Goal: Task Accomplishment & Management: Manage account settings

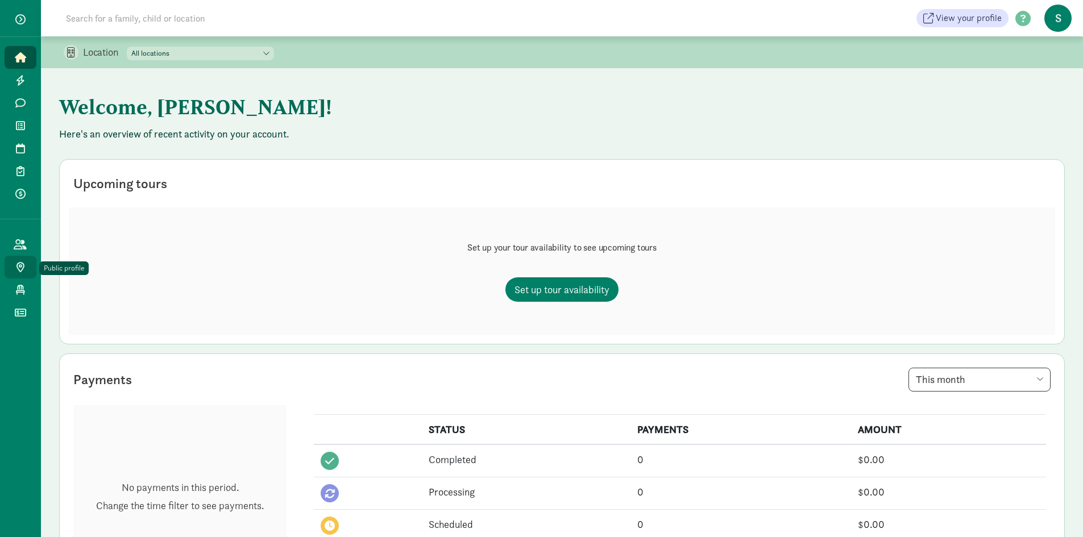
click at [20, 267] on icon at bounding box center [20, 267] width 8 height 10
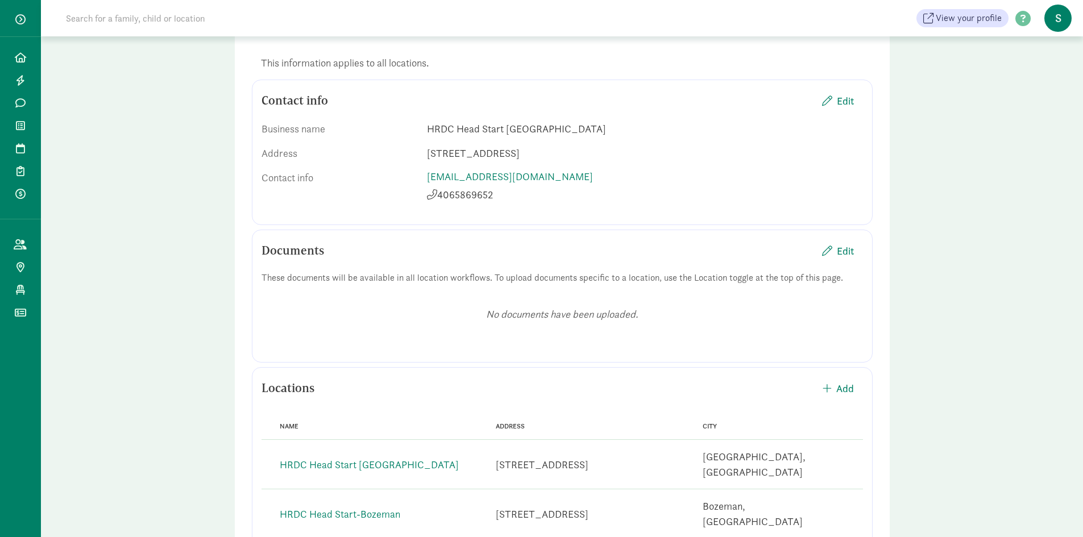
scroll to position [145, 0]
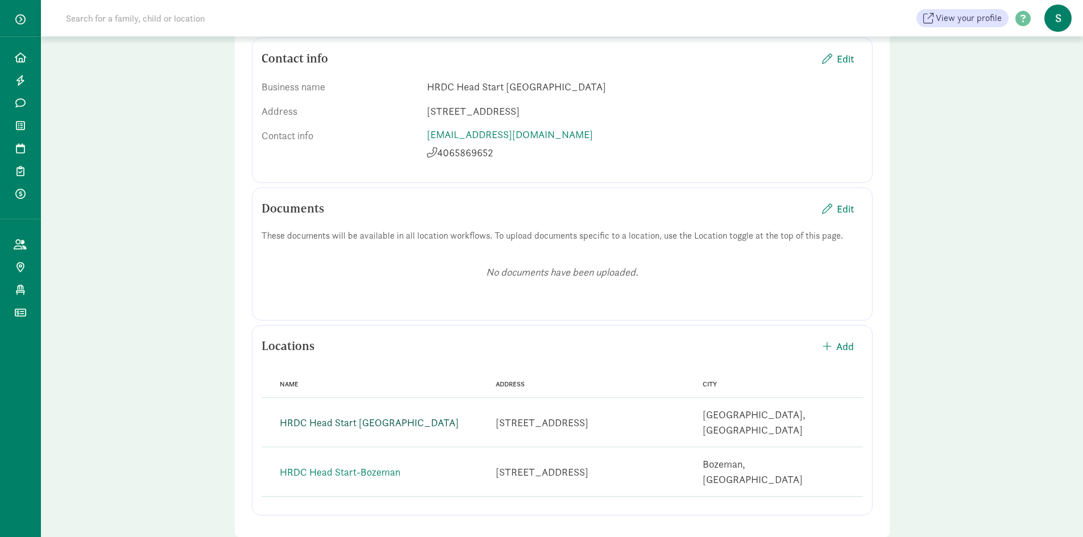
click at [392, 417] on link "HRDC Head Start [GEOGRAPHIC_DATA]" at bounding box center [369, 422] width 179 height 13
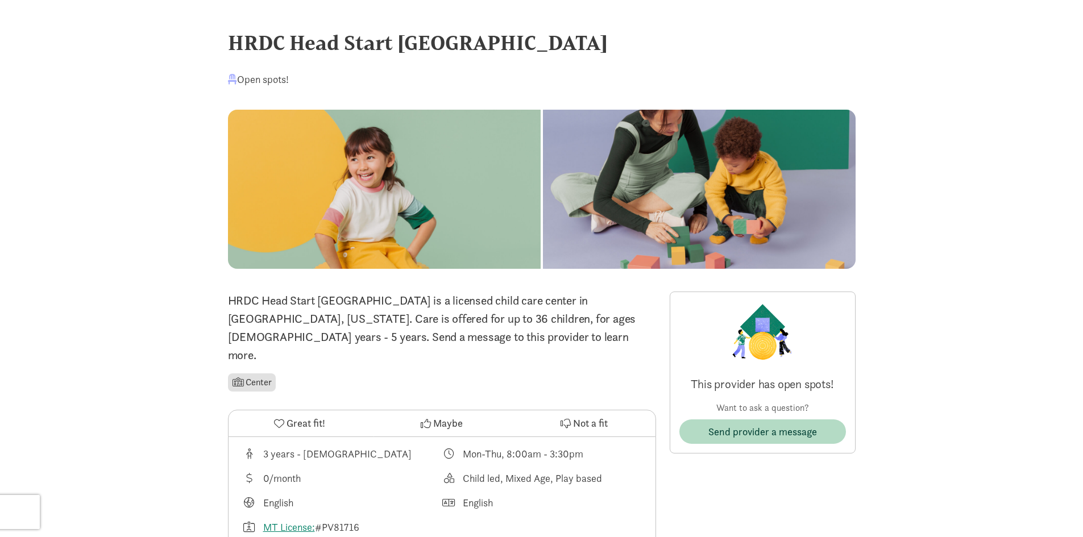
click at [543, 186] on div at bounding box center [699, 189] width 313 height 159
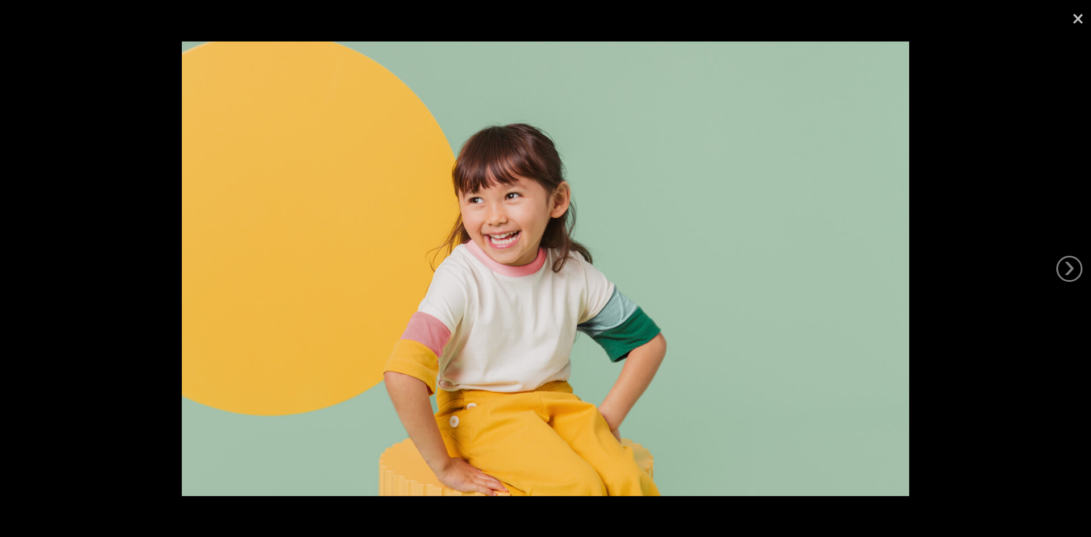
click at [1079, 19] on link "×" at bounding box center [1078, 17] width 26 height 34
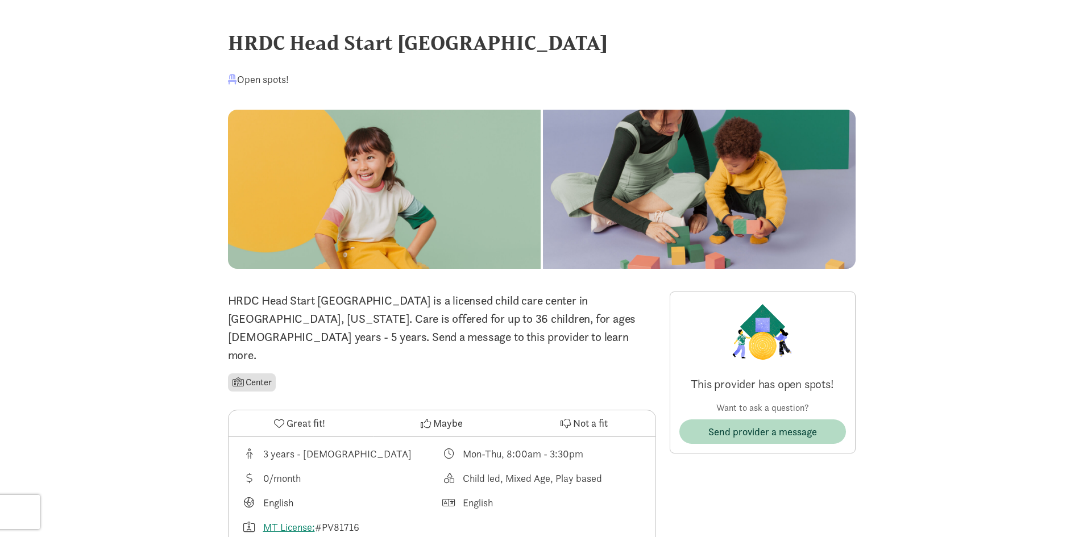
click at [543, 205] on div at bounding box center [699, 189] width 313 height 159
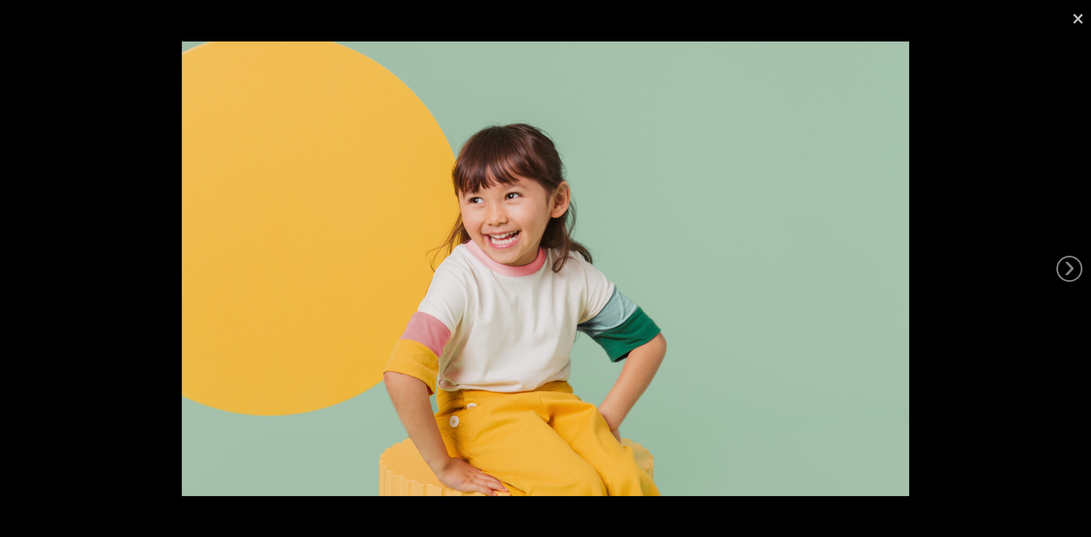
drag, startPoint x: 560, startPoint y: 242, endPoint x: 1077, endPoint y: 20, distance: 562.5
click at [1077, 20] on link "×" at bounding box center [1078, 17] width 26 height 34
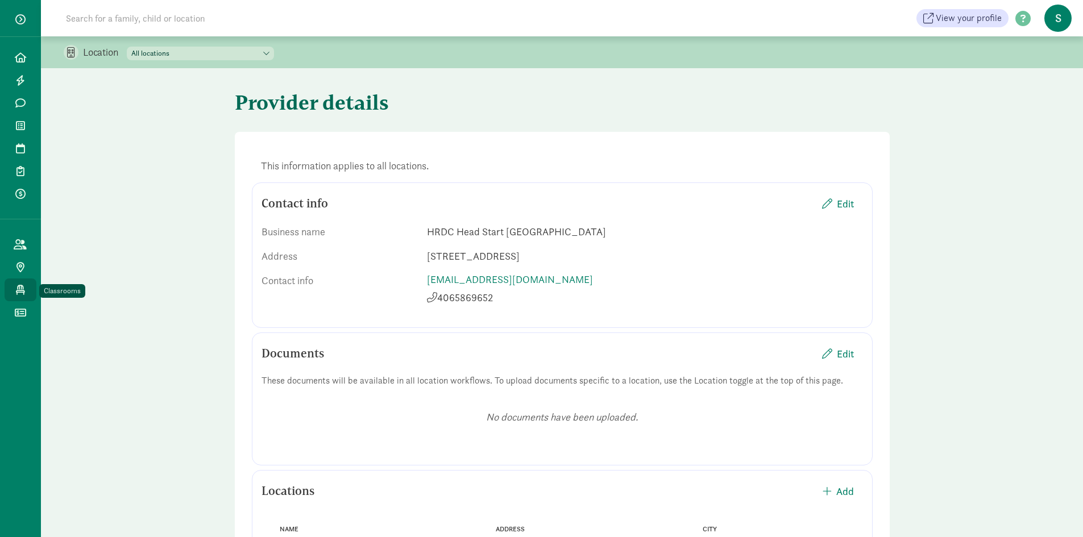
click at [20, 286] on icon at bounding box center [20, 290] width 9 height 10
click at [172, 56] on select "All locations HRDC Head Start-[GEOGRAPHIC_DATA] HRDC Head Start [GEOGRAPHIC_DAT…" at bounding box center [200, 54] width 147 height 14
select select "257615"
click at [127, 47] on select "All locations HRDC Head Start-[GEOGRAPHIC_DATA] HRDC Head Start [GEOGRAPHIC_DAT…" at bounding box center [200, 54] width 147 height 14
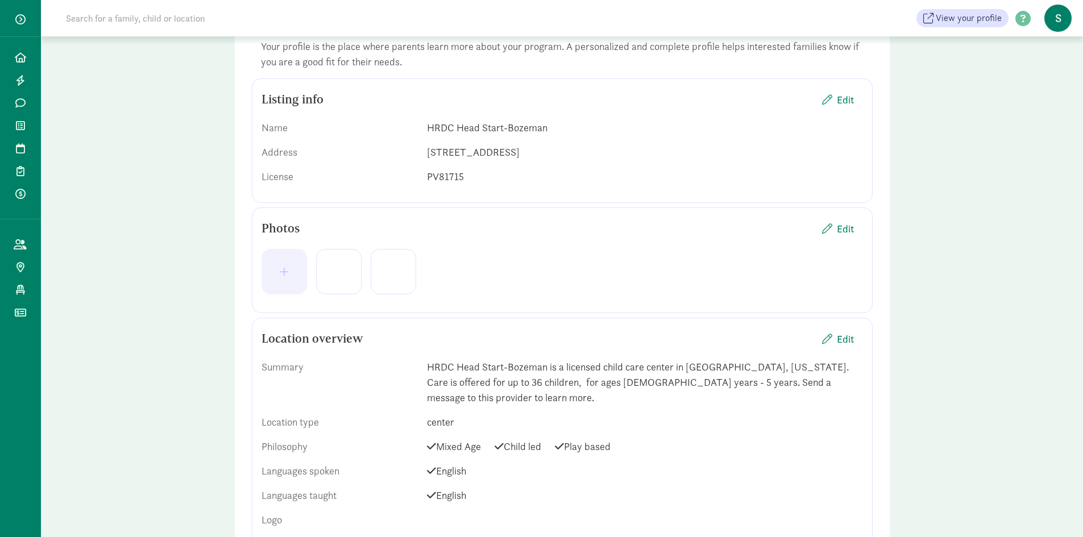
scroll to position [114, 0]
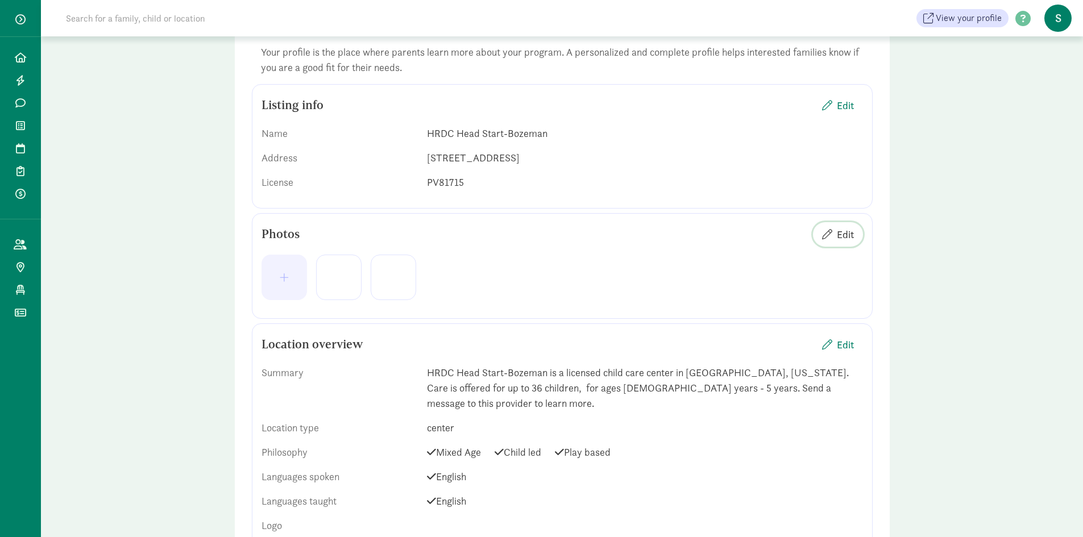
click at [848, 233] on span "Edit" at bounding box center [845, 234] width 17 height 15
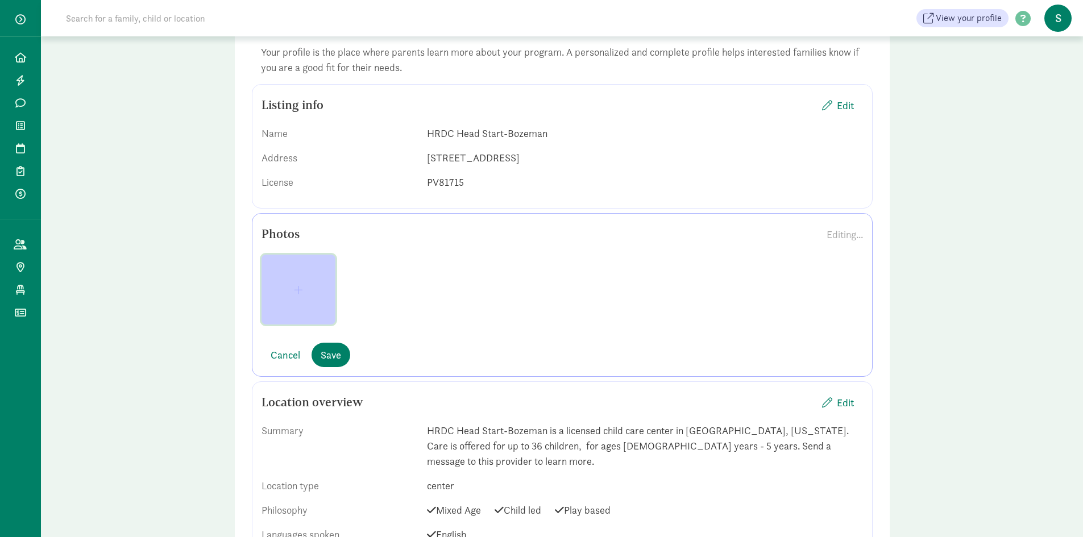
click at [298, 285] on span "button" at bounding box center [298, 290] width 9 height 10
click at [325, 355] on span "Save" at bounding box center [331, 354] width 20 height 15
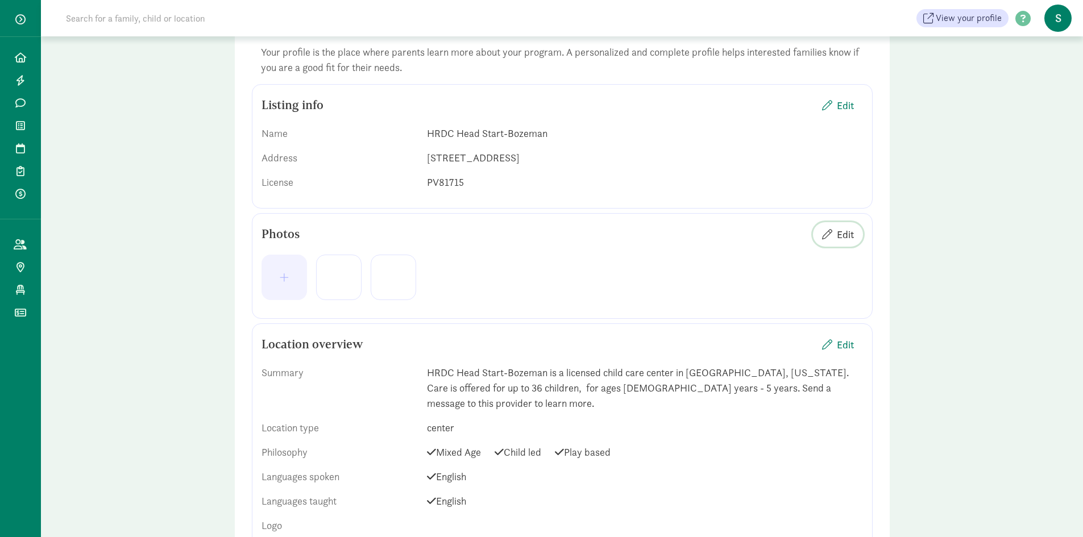
click at [849, 233] on span "Edit" at bounding box center [845, 234] width 17 height 15
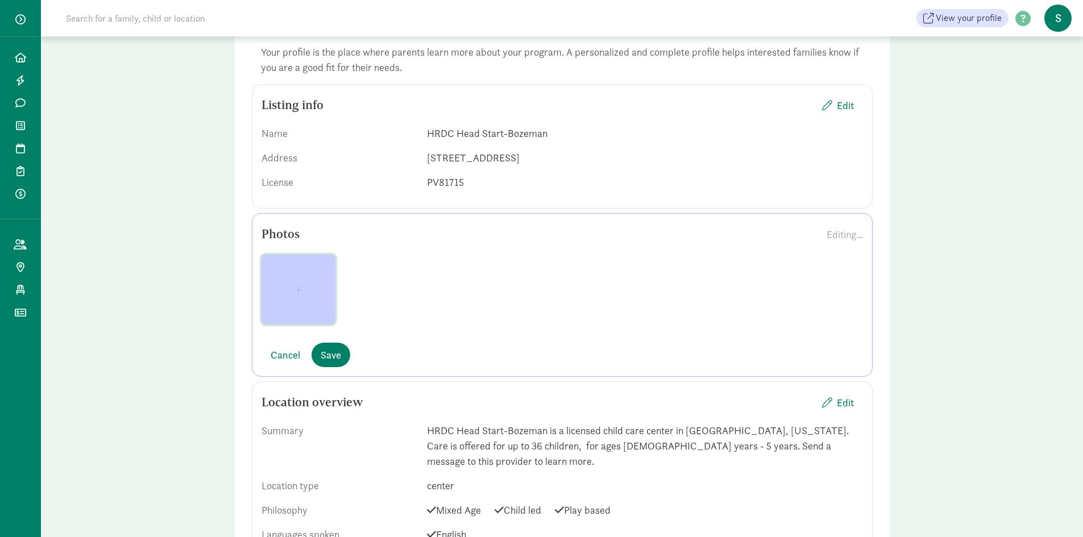
click at [279, 296] on button "button" at bounding box center [298, 290] width 74 height 70
